Goal: Task Accomplishment & Management: Use online tool/utility

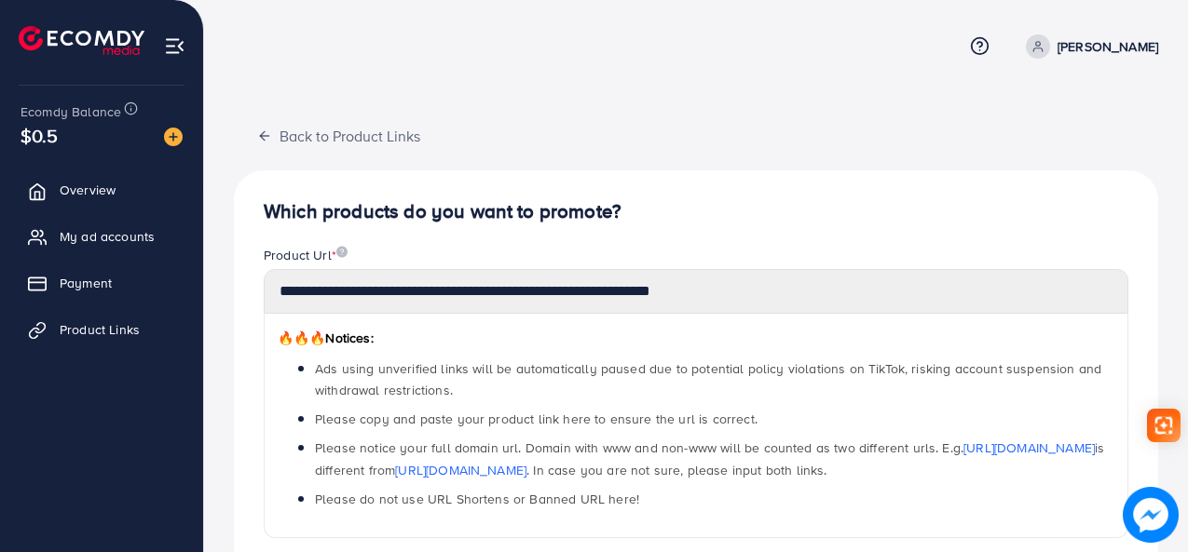
scroll to position [186, 0]
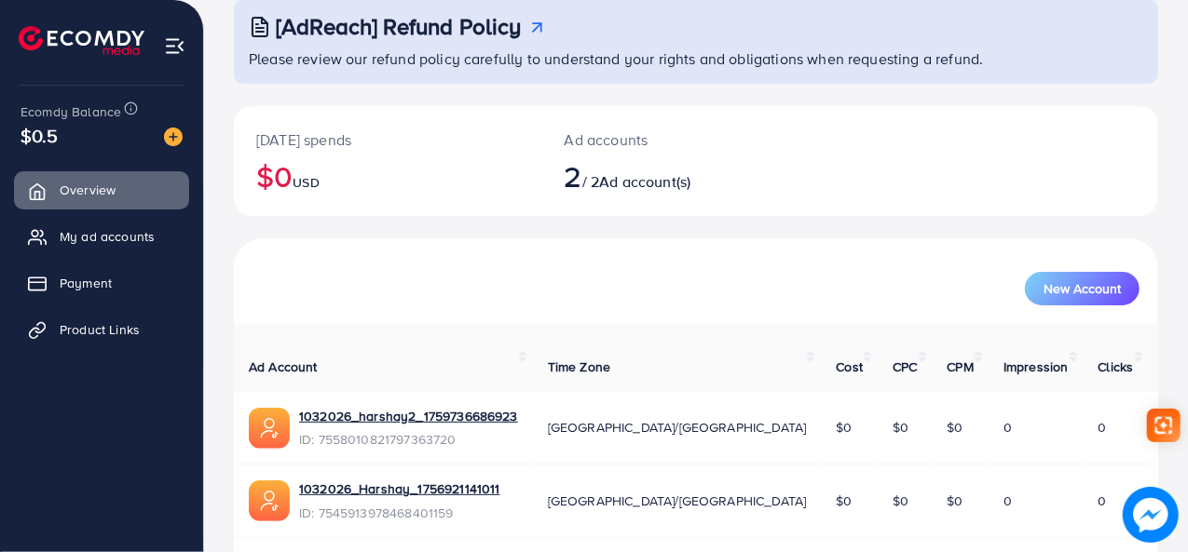
scroll to position [160, 0]
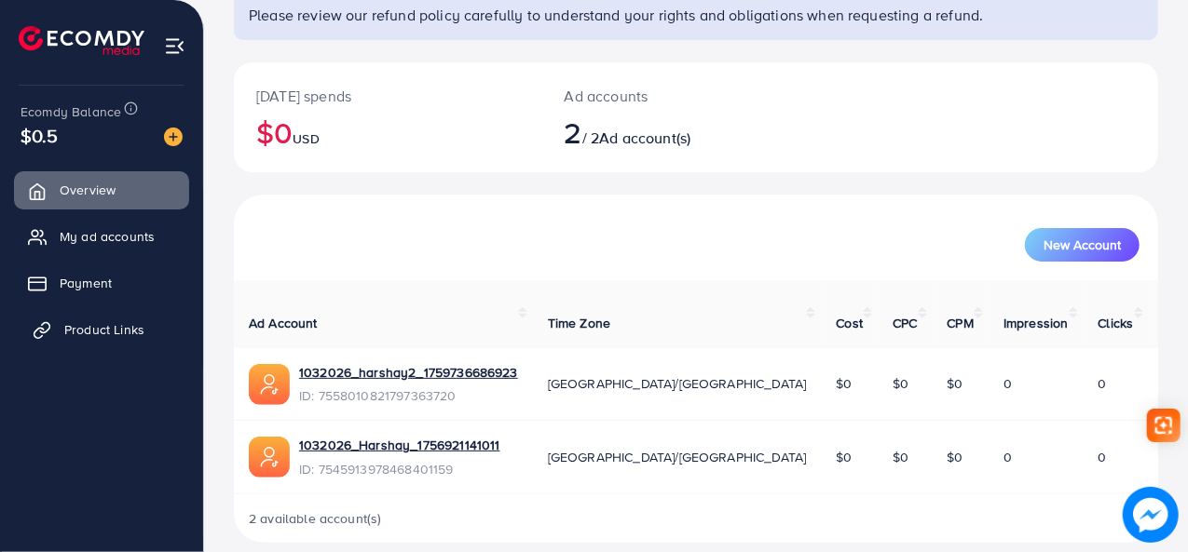
click at [160, 320] on link "Product Links" at bounding box center [101, 329] width 175 height 37
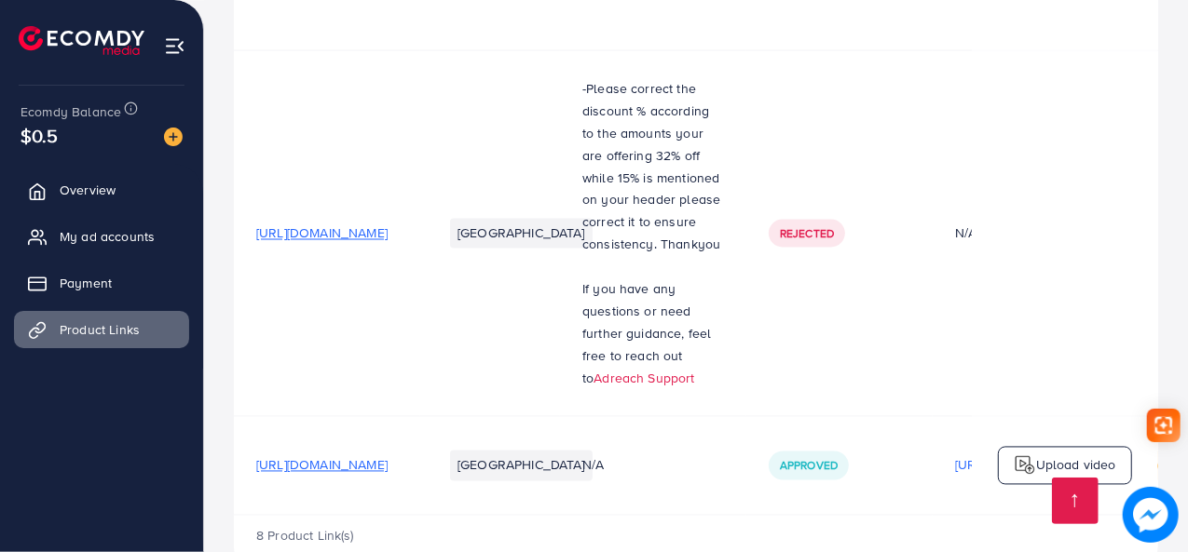
scroll to position [5357, 0]
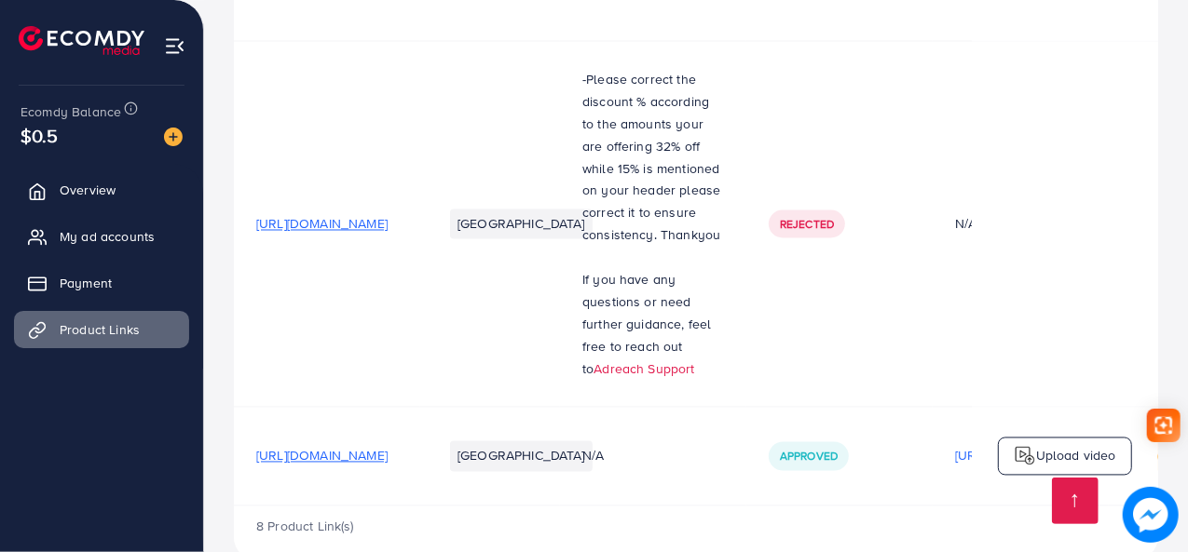
click at [1012, 437] on div "Upload video" at bounding box center [1065, 456] width 134 height 39
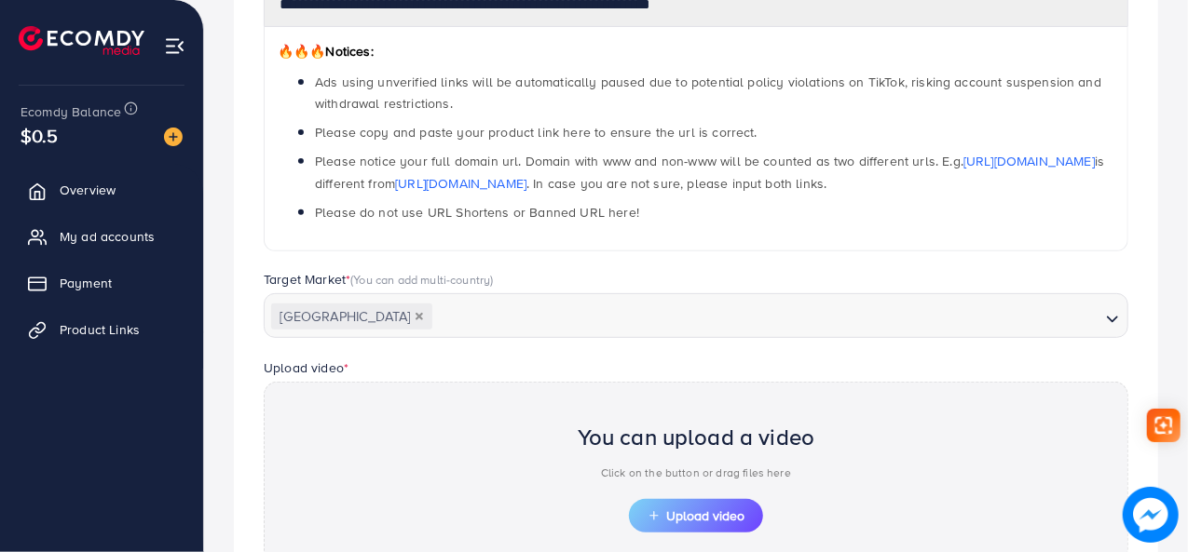
scroll to position [108, 0]
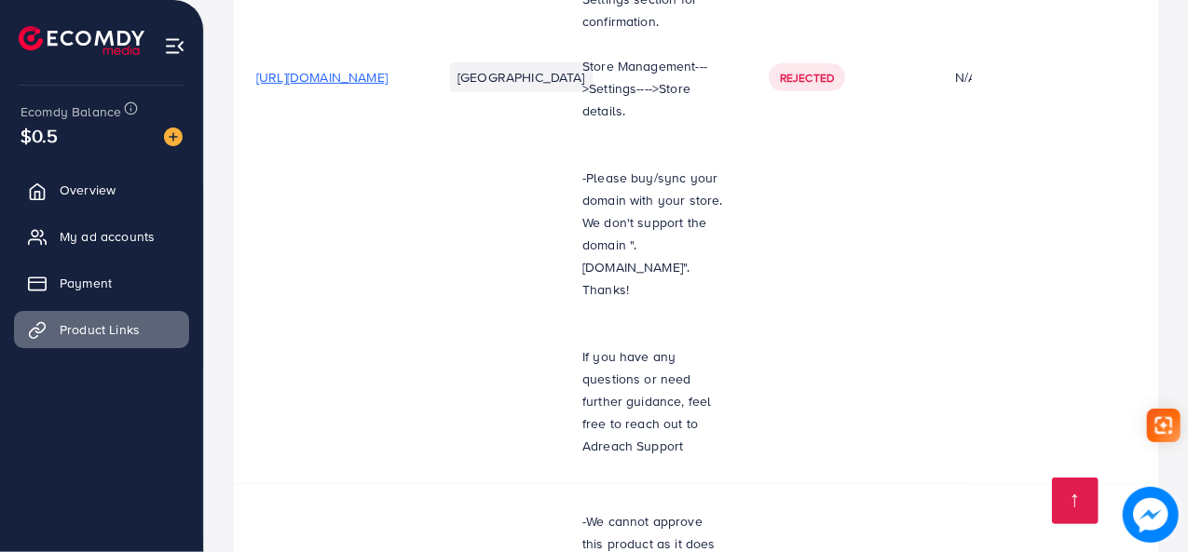
scroll to position [652, 0]
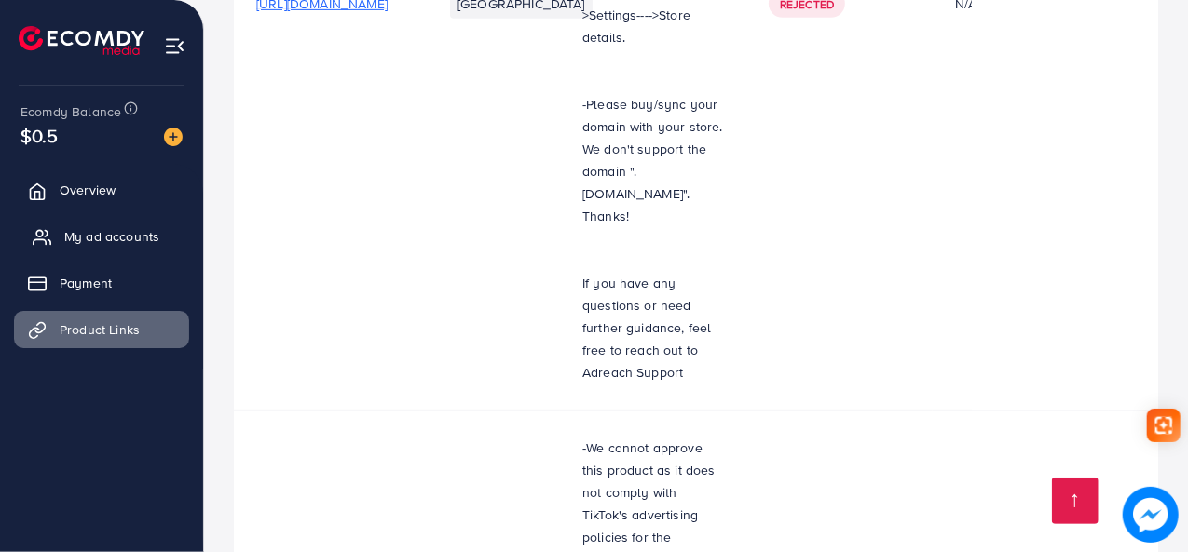
click at [109, 241] on span "My ad accounts" at bounding box center [111, 236] width 95 height 19
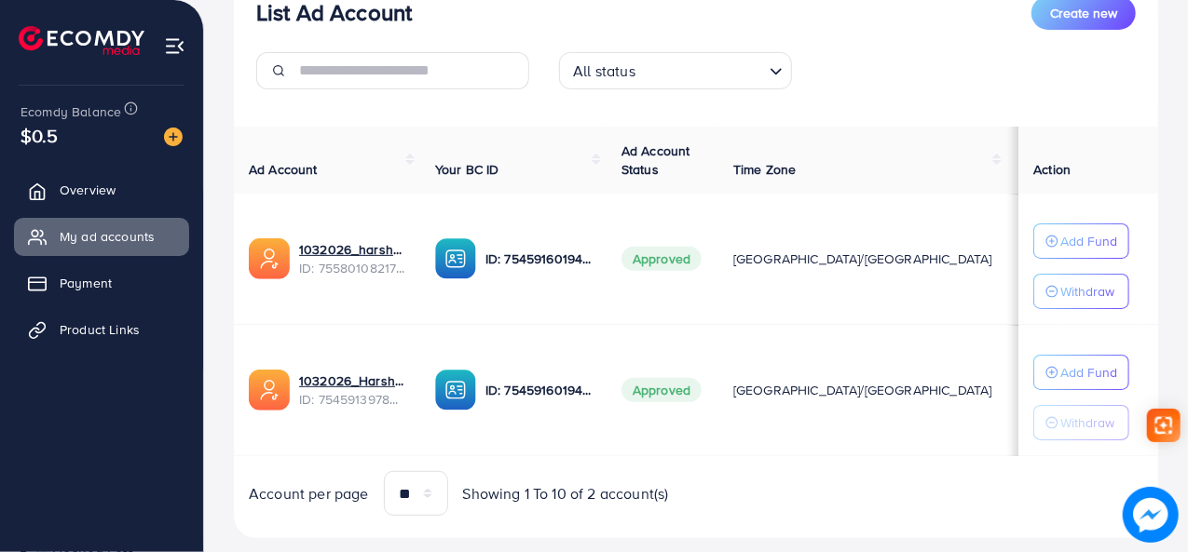
scroll to position [284, 0]
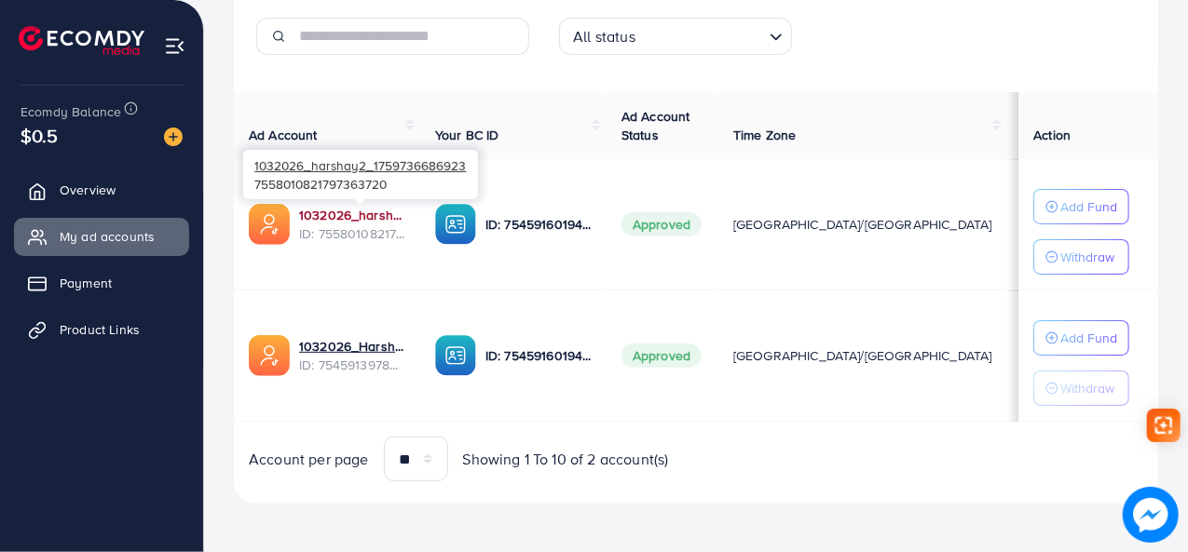
click at [318, 215] on link "1032026_harshay2_1759736686923" at bounding box center [352, 215] width 106 height 19
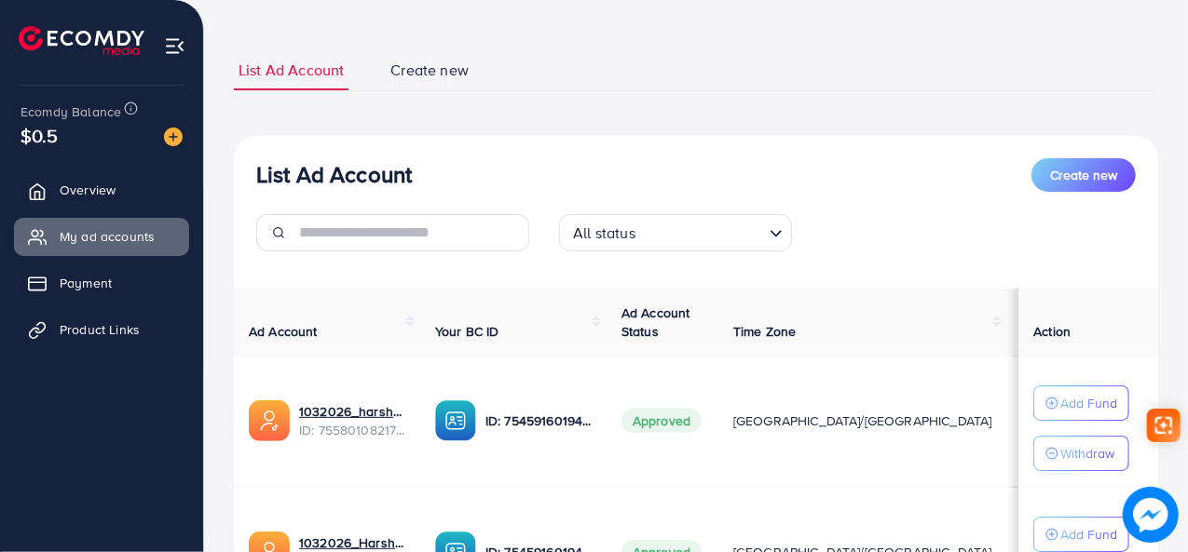
scroll to position [186, 0]
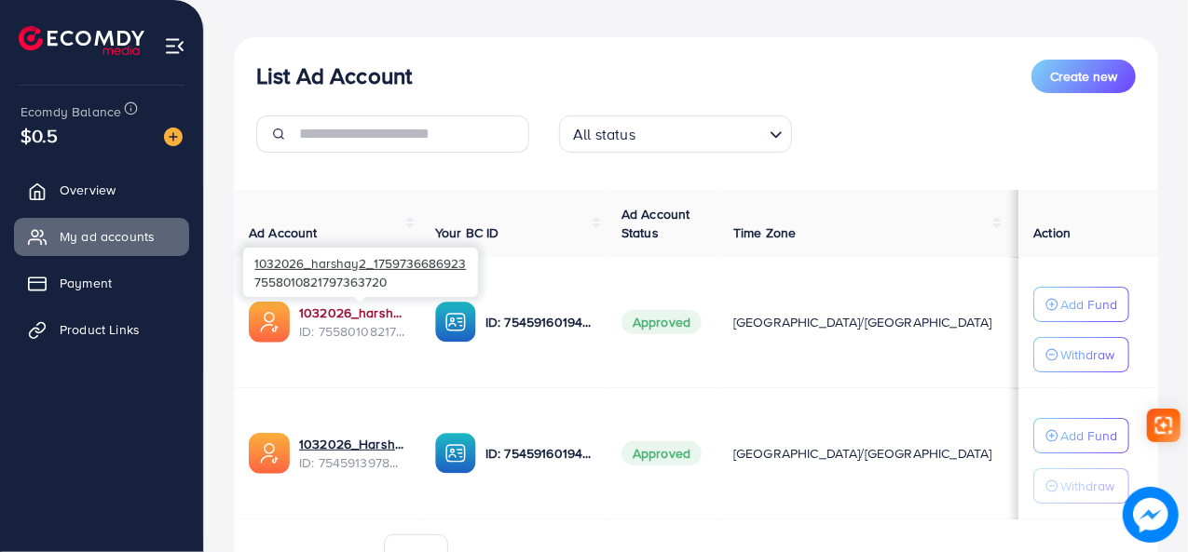
click at [360, 315] on link "1032026_harshay2_1759736686923" at bounding box center [352, 313] width 106 height 19
